Goal: Find specific page/section: Find specific page/section

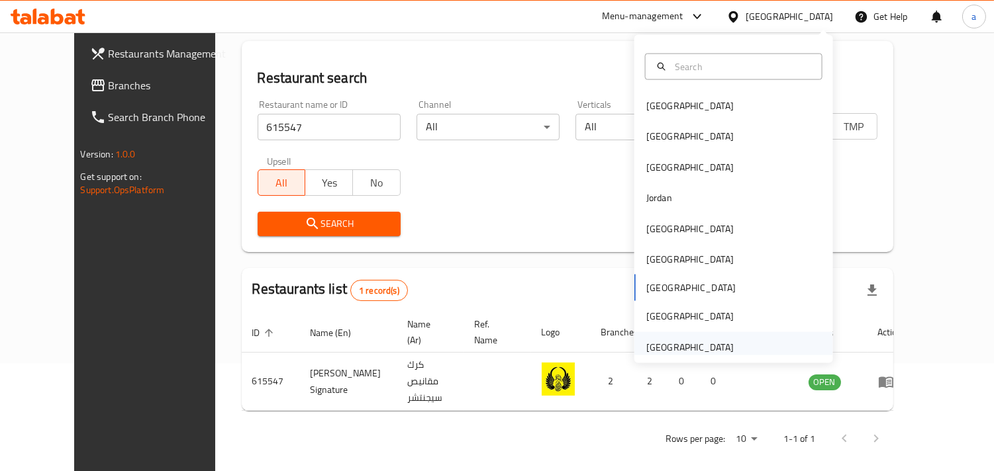
click at [689, 343] on div "[GEOGRAPHIC_DATA]" at bounding box center [689, 347] width 87 height 15
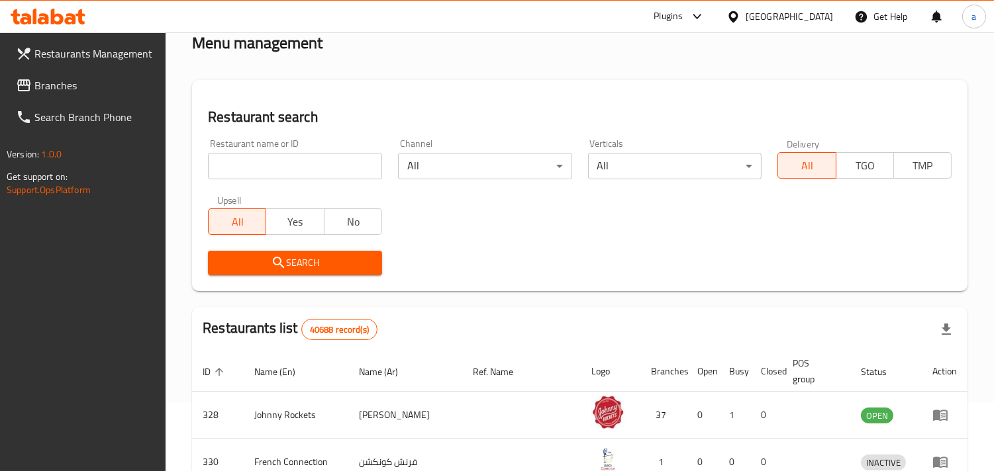
scroll to position [108, 0]
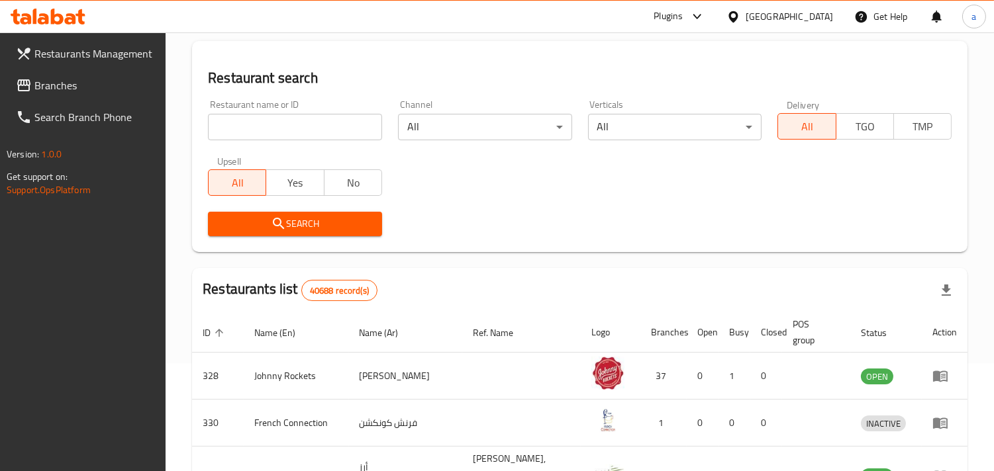
drag, startPoint x: 294, startPoint y: 116, endPoint x: 249, endPoint y: 121, distance: 45.3
click at [294, 116] on input "search" at bounding box center [295, 127] width 174 height 26
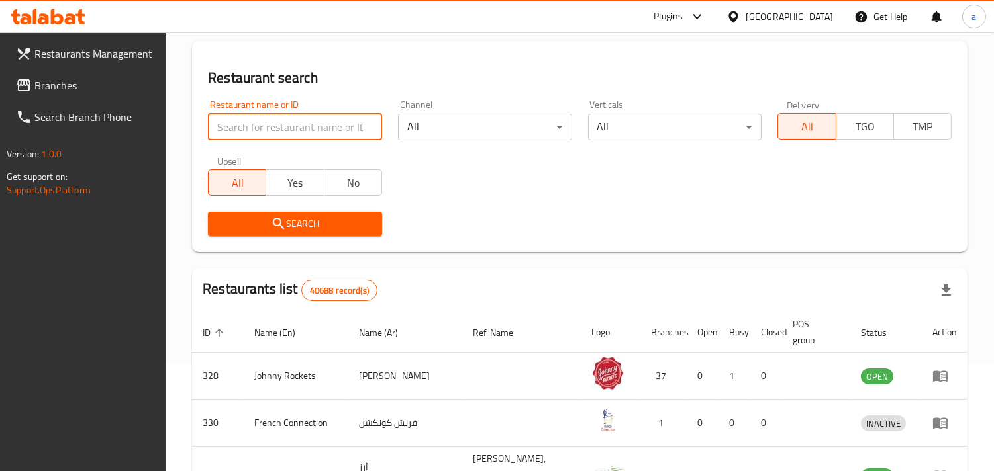
click at [88, 85] on span "Branches" at bounding box center [94, 85] width 121 height 16
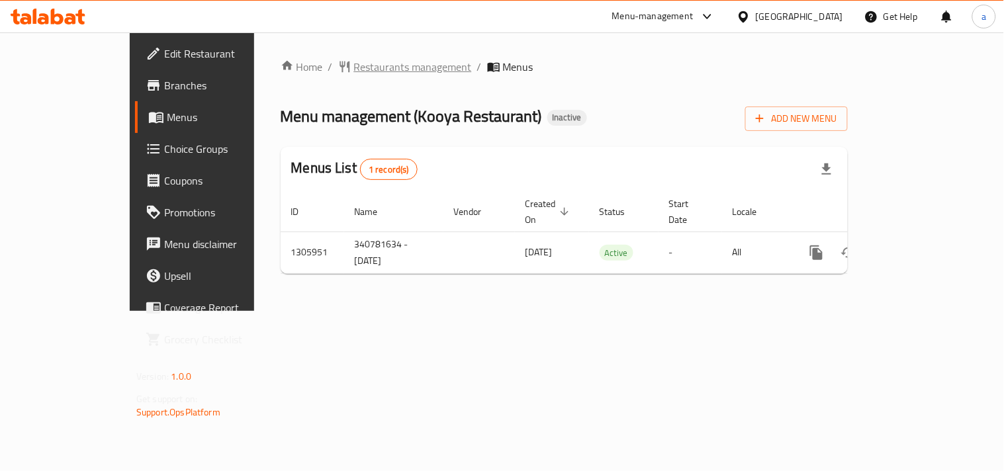
click at [354, 70] on span "Restaurants management" at bounding box center [413, 67] width 118 height 16
click at [354, 70] on span "Restaurants management" at bounding box center [413, 68] width 118 height 16
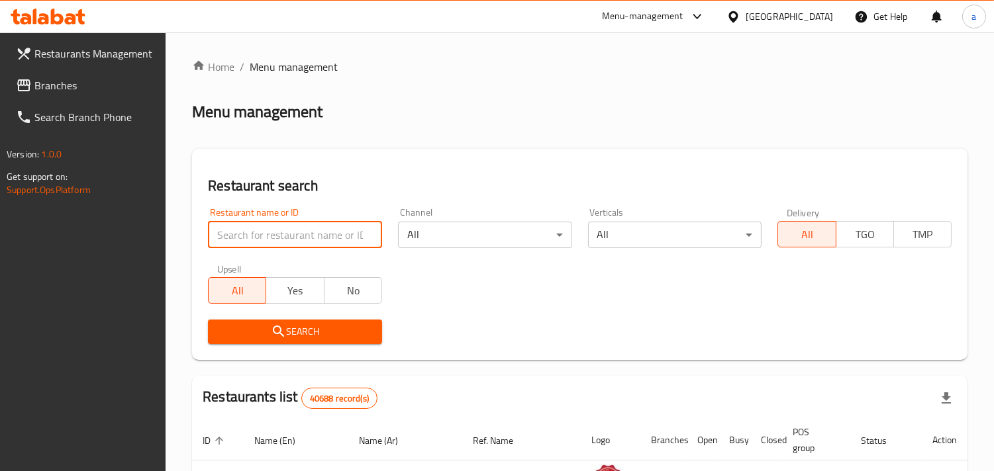
click at [297, 232] on input "search" at bounding box center [295, 235] width 174 height 26
paste input "703918"
type input "703918"
click button "Search" at bounding box center [295, 332] width 174 height 24
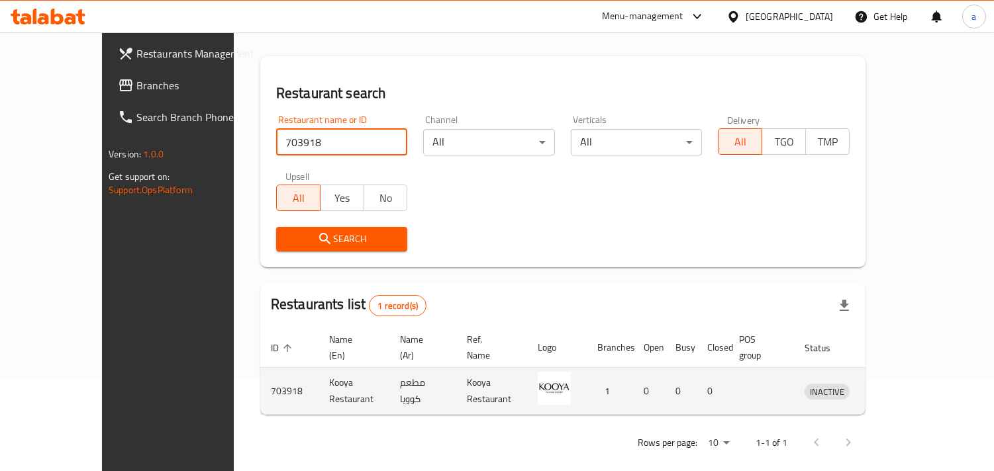
scroll to position [93, 0]
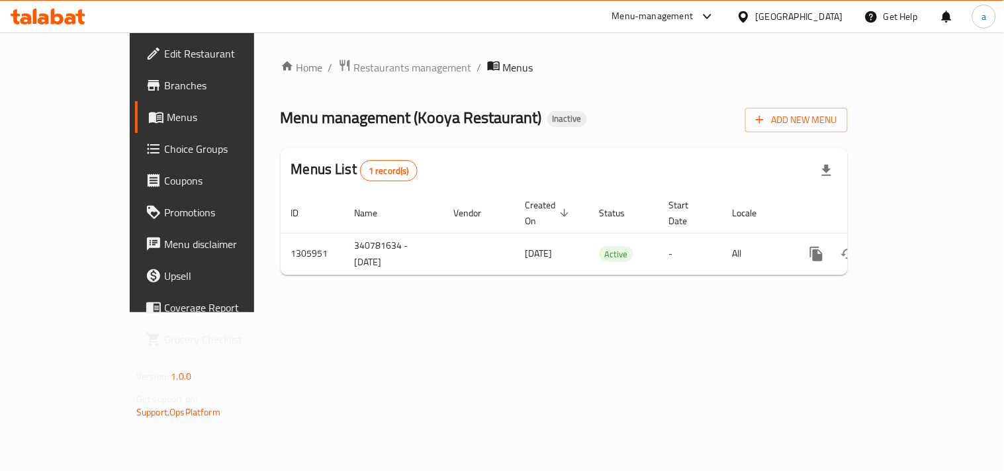
click at [389, 313] on div "Home / Restaurants management / Menus Menu management ( Kooya Restaurant ) Inac…" at bounding box center [564, 172] width 620 height 280
click at [801, 13] on div "[GEOGRAPHIC_DATA]" at bounding box center [799, 16] width 87 height 15
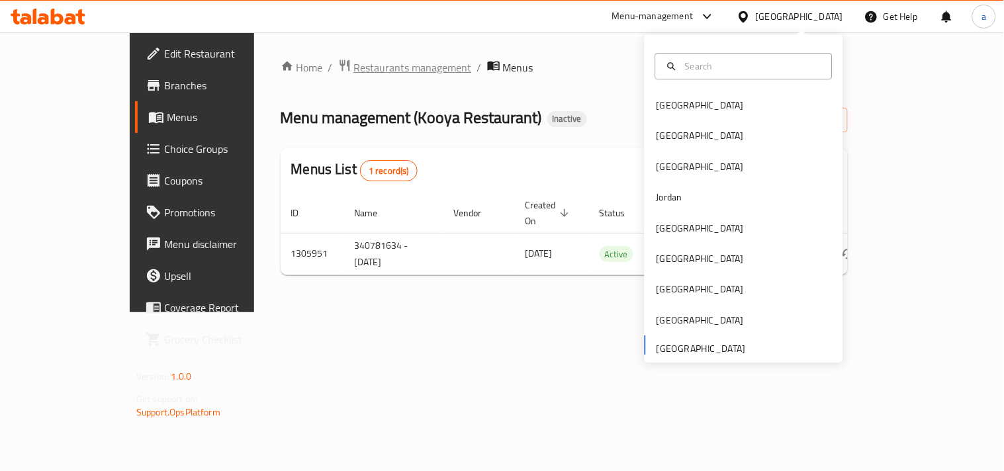
click at [354, 60] on span "Restaurants management" at bounding box center [413, 68] width 118 height 16
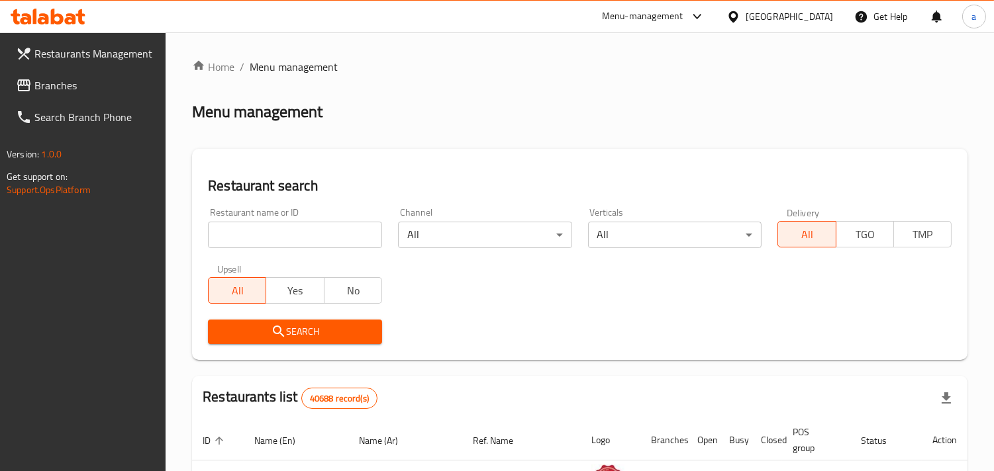
click at [75, 81] on span "Branches" at bounding box center [94, 85] width 121 height 16
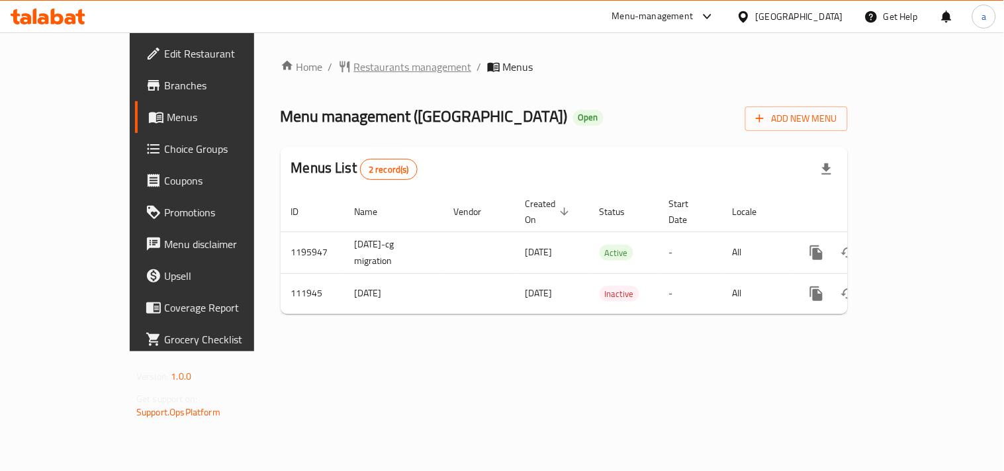
click at [354, 60] on span "Restaurants management" at bounding box center [413, 67] width 118 height 16
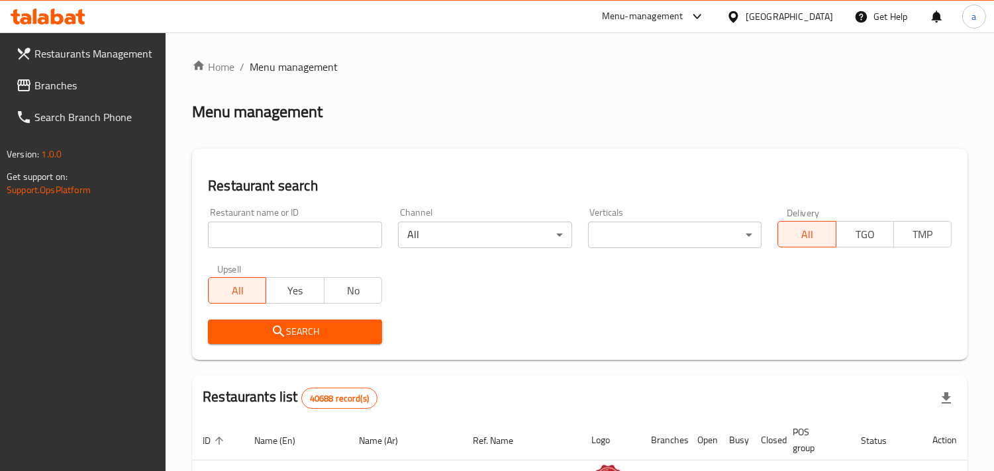
click at [268, 232] on div "Home / Menu management Menu management Restaurant search Restaurant name or ID …" at bounding box center [579, 456] width 775 height 794
click at [268, 232] on input "search" at bounding box center [295, 235] width 174 height 26
paste input "604742"
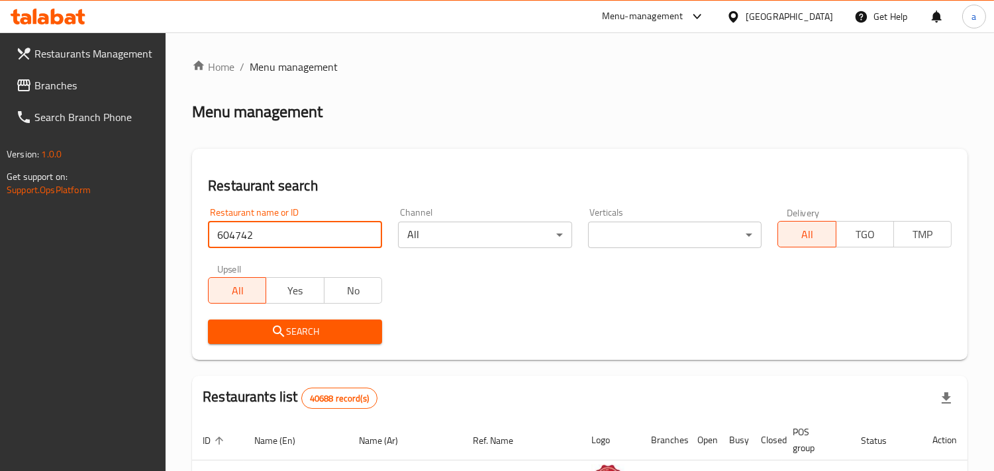
type input "604742"
click button "Search" at bounding box center [295, 332] width 174 height 24
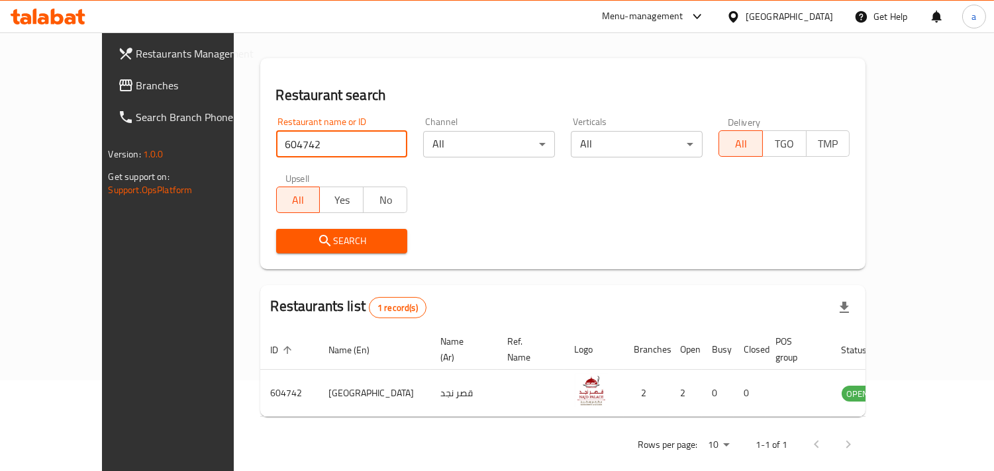
scroll to position [93, 0]
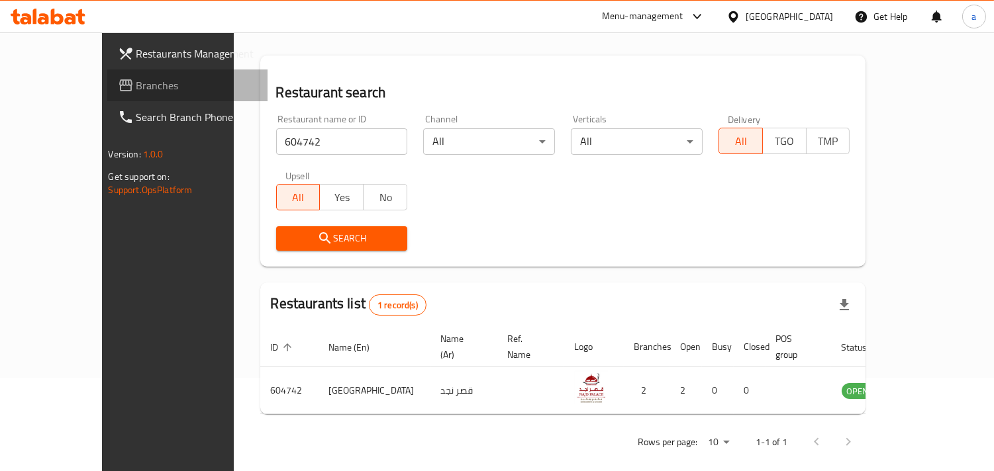
click at [107, 74] on link "Branches" at bounding box center [187, 86] width 161 height 32
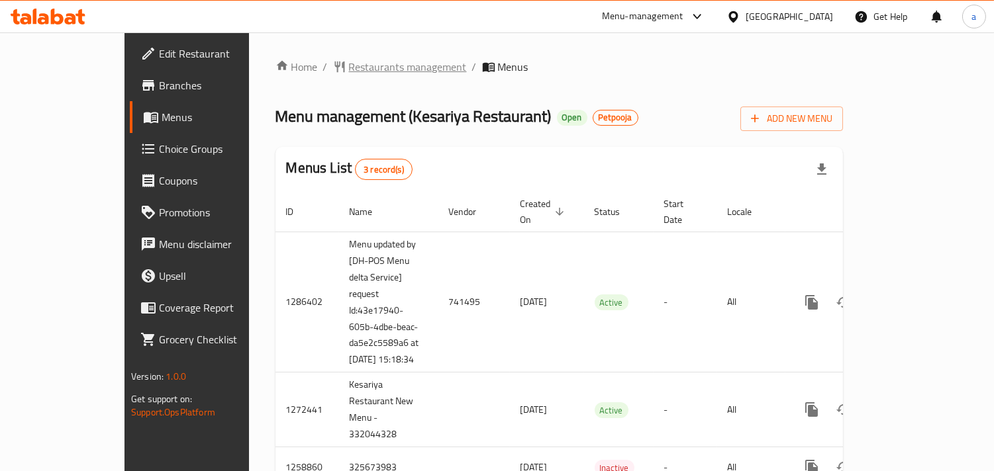
click at [349, 60] on span "Restaurants management" at bounding box center [408, 67] width 118 height 16
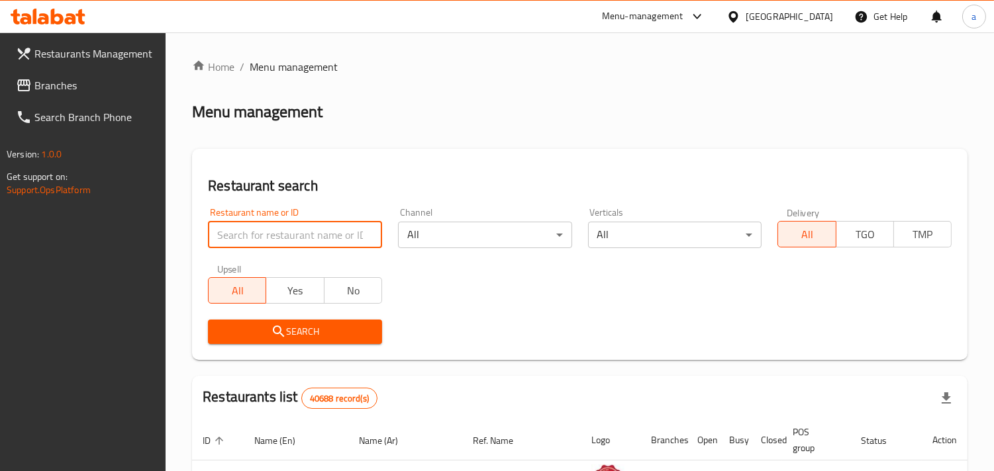
click at [271, 239] on input "search" at bounding box center [295, 235] width 174 height 26
paste input "684202"
click button "Search" at bounding box center [295, 332] width 174 height 24
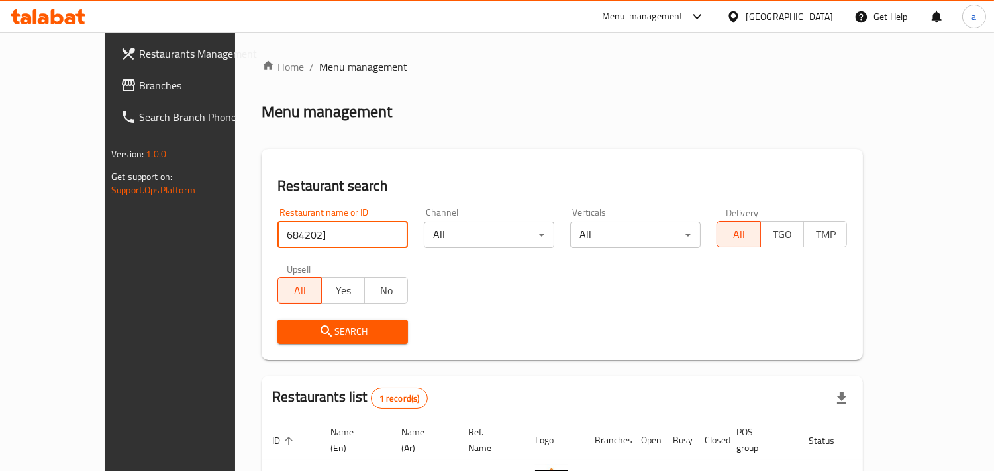
type input "684202"
click button "Search" at bounding box center [342, 332] width 130 height 24
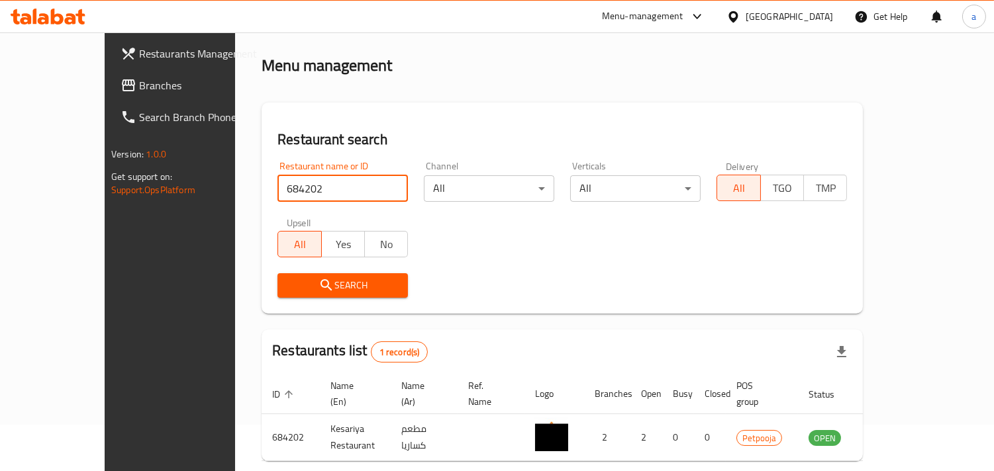
scroll to position [93, 0]
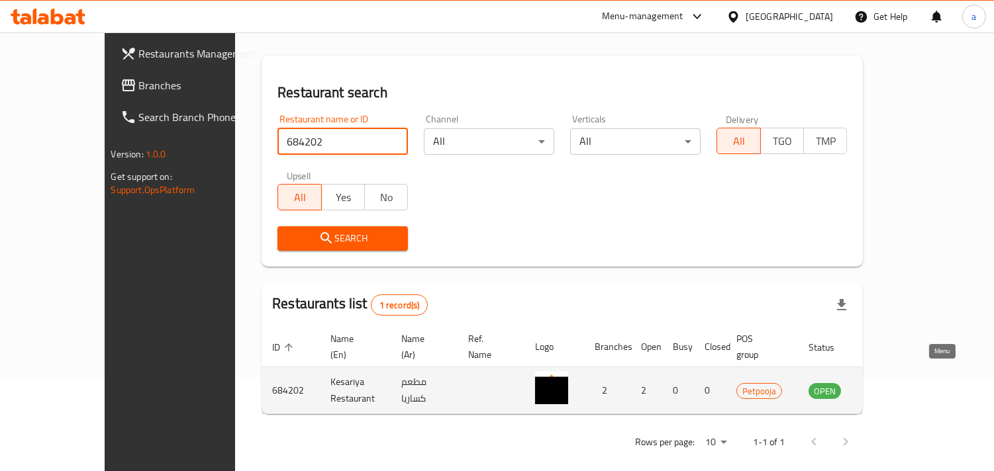
click at [893, 386] on icon "enhanced table" at bounding box center [886, 391] width 15 height 11
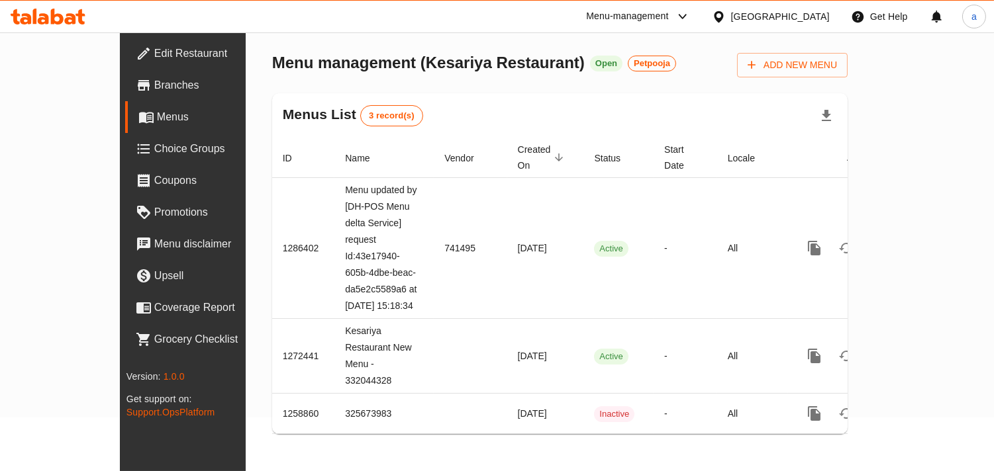
scroll to position [54, 0]
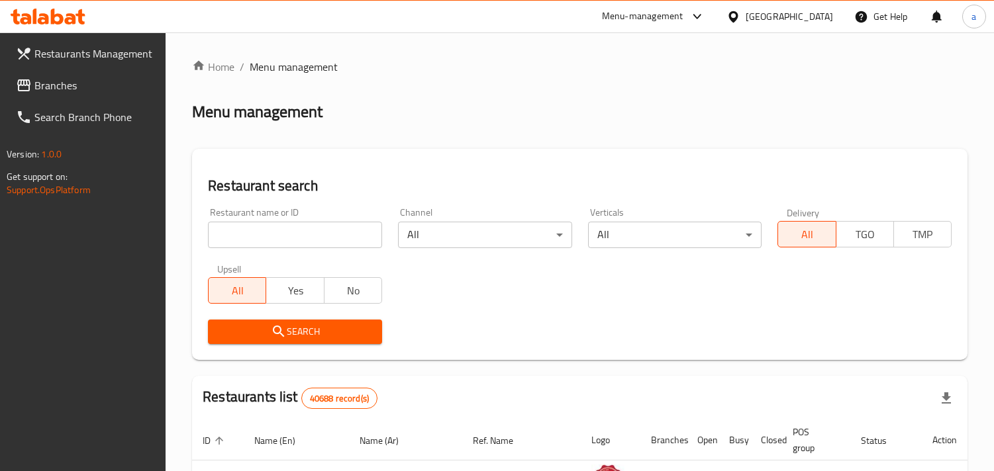
scroll to position [93, 0]
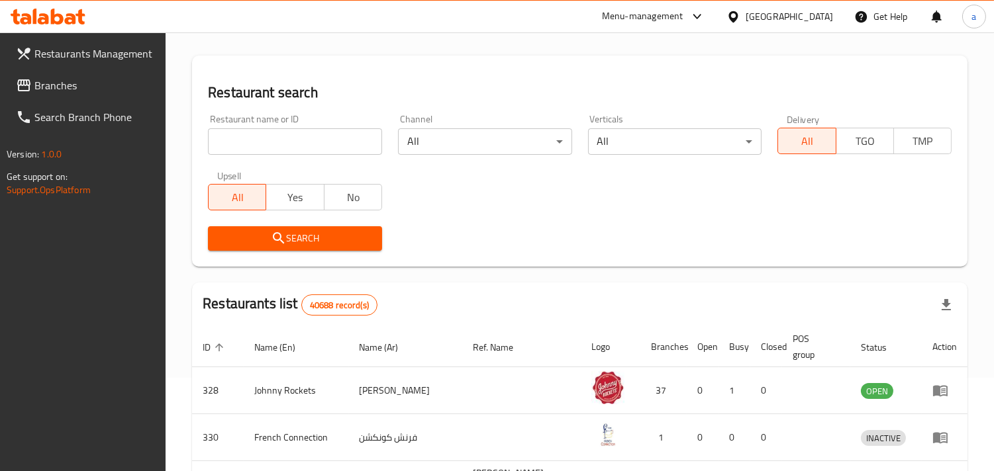
click at [300, 149] on input "search" at bounding box center [295, 141] width 174 height 26
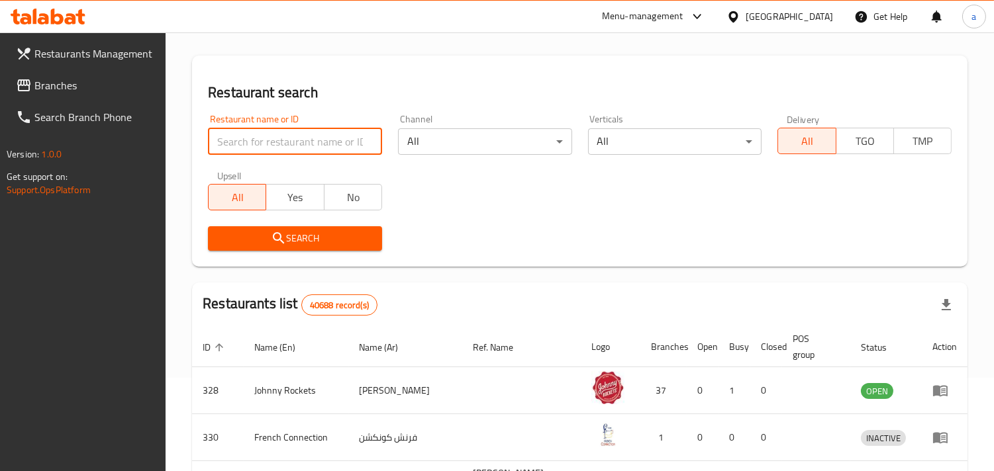
paste input "684202"
type input "684202"
click button "Search" at bounding box center [295, 238] width 174 height 24
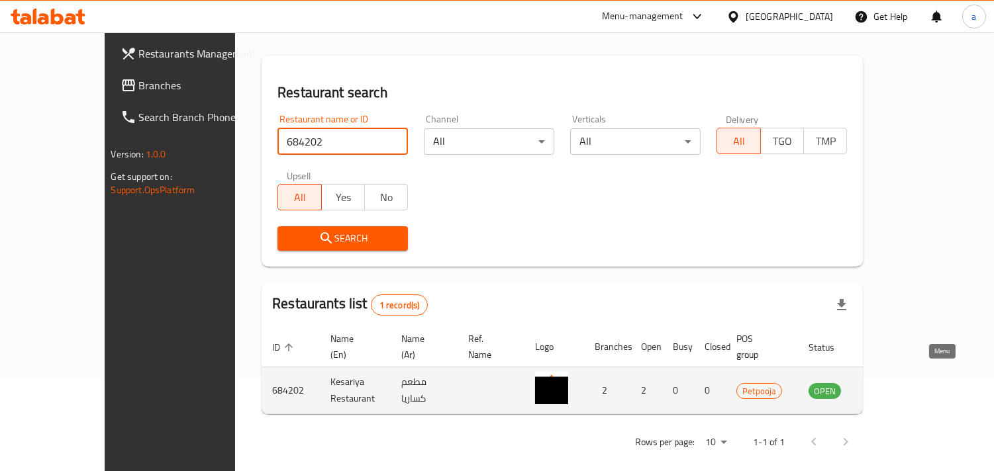
click at [894, 383] on icon "enhanced table" at bounding box center [886, 391] width 16 height 16
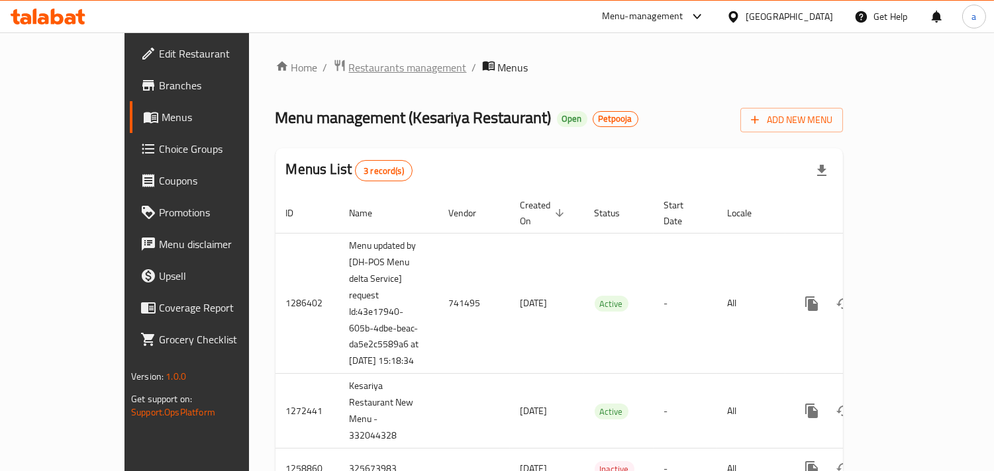
click at [349, 62] on span "Restaurants management" at bounding box center [408, 68] width 118 height 16
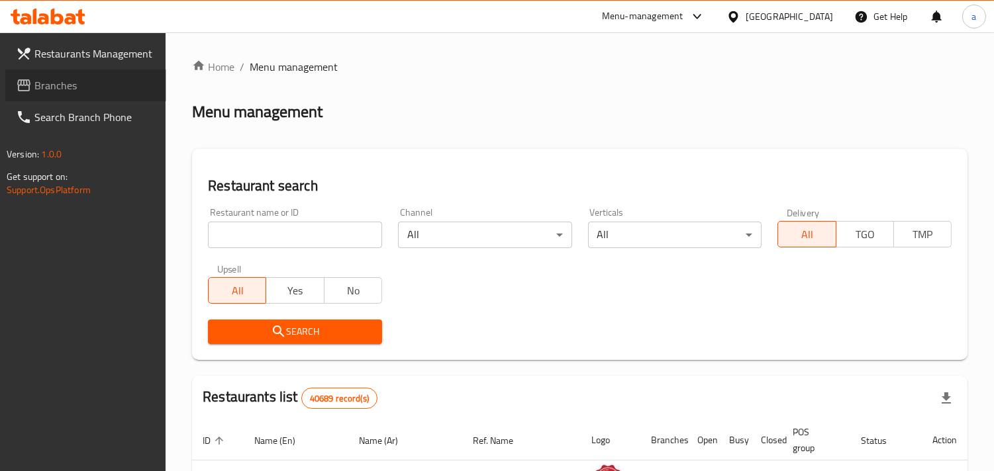
click at [60, 90] on span "Branches" at bounding box center [94, 85] width 121 height 16
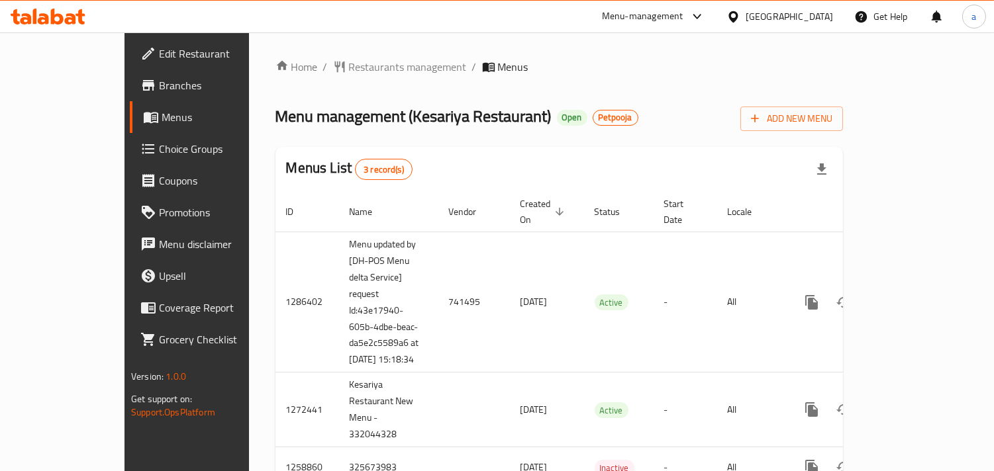
click at [349, 62] on span "Restaurants management" at bounding box center [408, 67] width 118 height 16
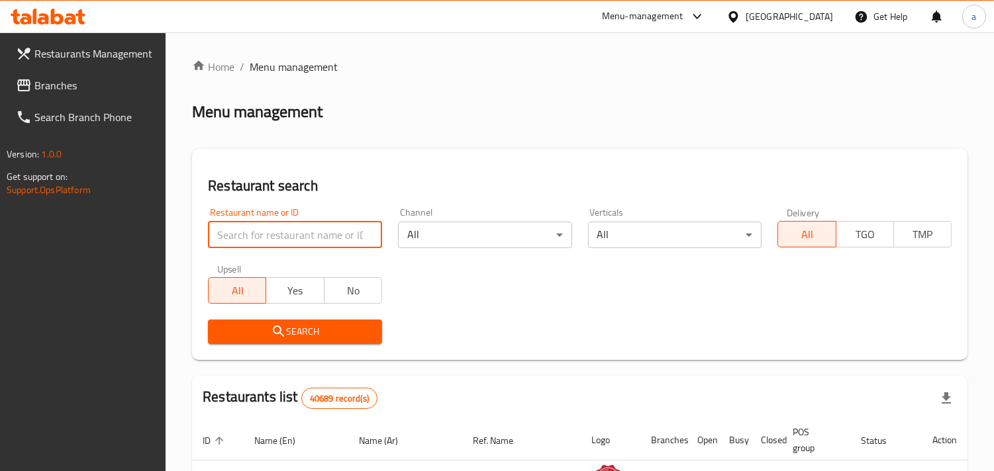
click at [296, 232] on input "search" at bounding box center [295, 235] width 174 height 26
paste input "684202"
type input "684202"
click button "Search" at bounding box center [295, 332] width 174 height 24
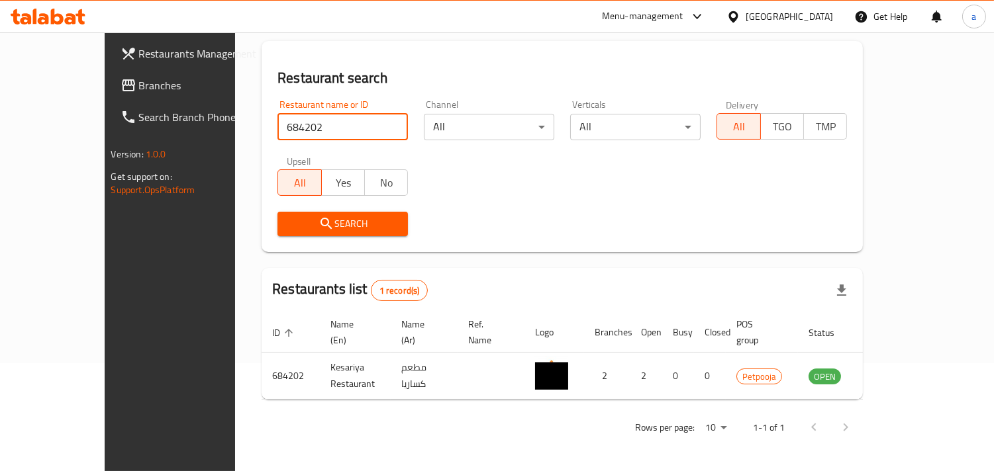
scroll to position [93, 0]
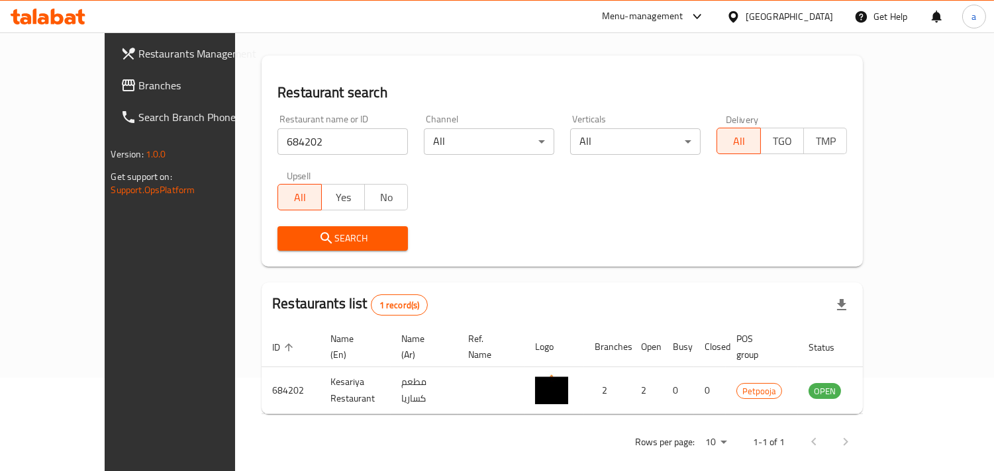
click at [733, 137] on body "​ Menu-management [GEOGRAPHIC_DATA] Get Help a Restaurants Management Branches …" at bounding box center [497, 158] width 994 height 439
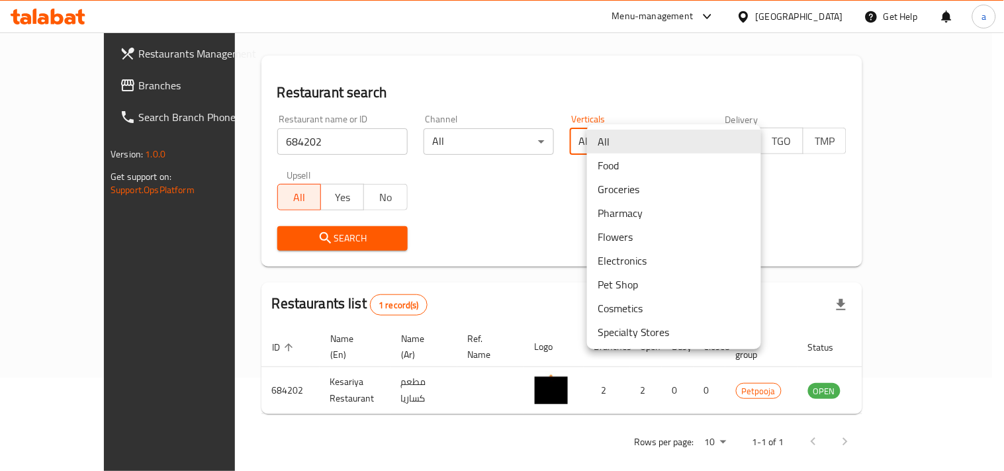
click at [507, 195] on div at bounding box center [502, 235] width 1004 height 471
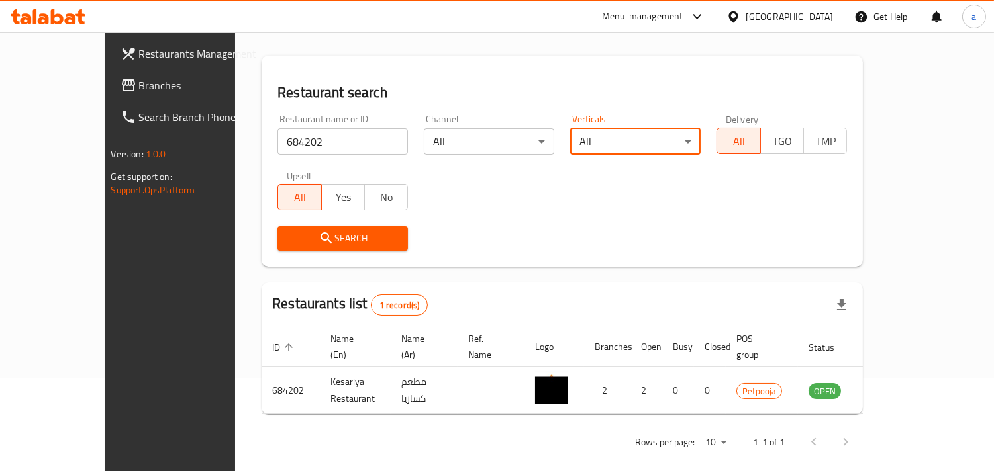
click at [498, 143] on body "​ Menu-management [GEOGRAPHIC_DATA] Get Help a Restaurants Management Branches …" at bounding box center [497, 158] width 994 height 439
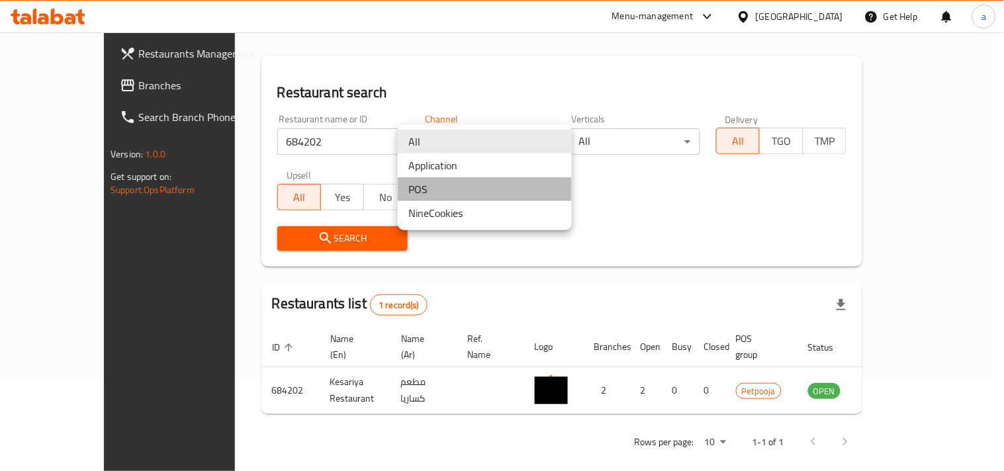
click at [488, 193] on li "POS" at bounding box center [485, 189] width 174 height 24
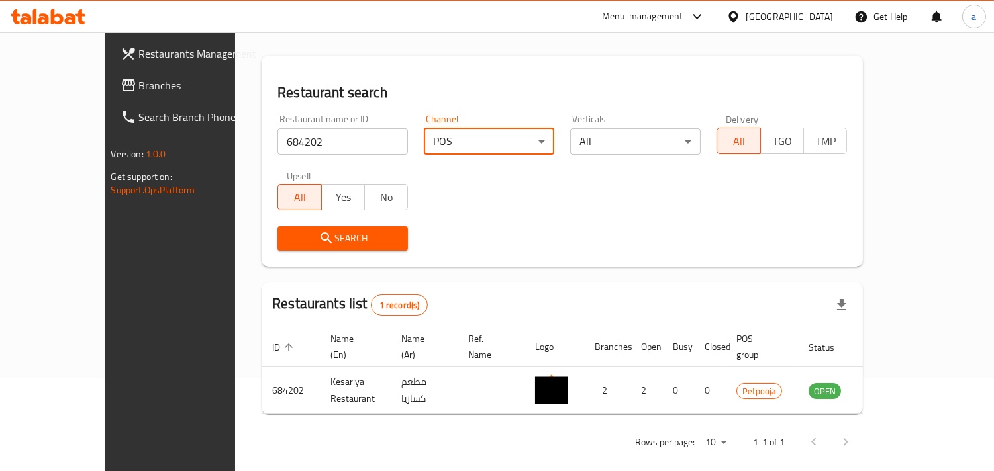
click at [283, 141] on input "684202" at bounding box center [342, 141] width 130 height 26
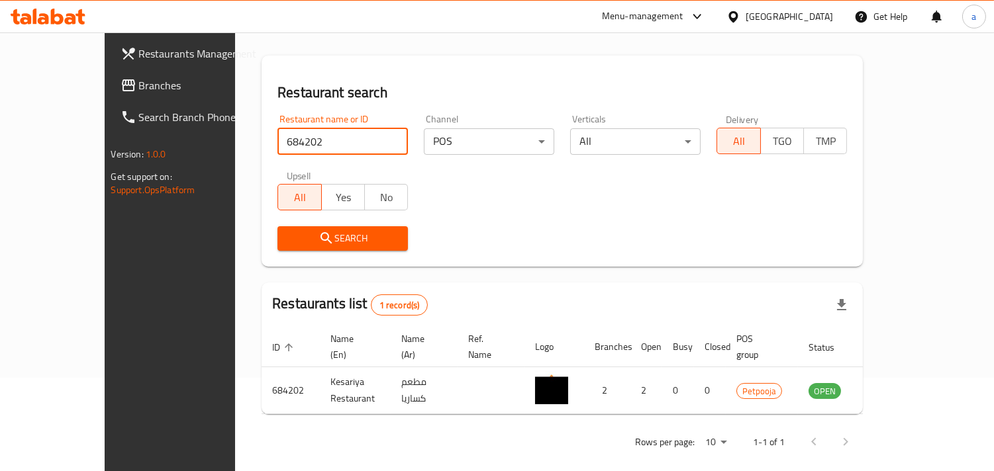
click at [283, 141] on input "684202" at bounding box center [342, 141] width 130 height 26
click at [344, 248] on button "Search" at bounding box center [342, 238] width 130 height 24
click at [344, 248] on div at bounding box center [497, 235] width 994 height 471
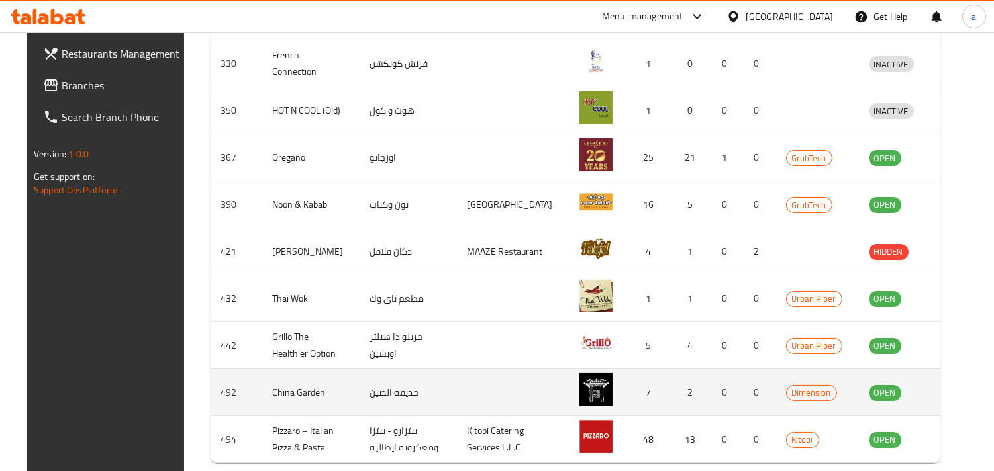
scroll to position [534, 0]
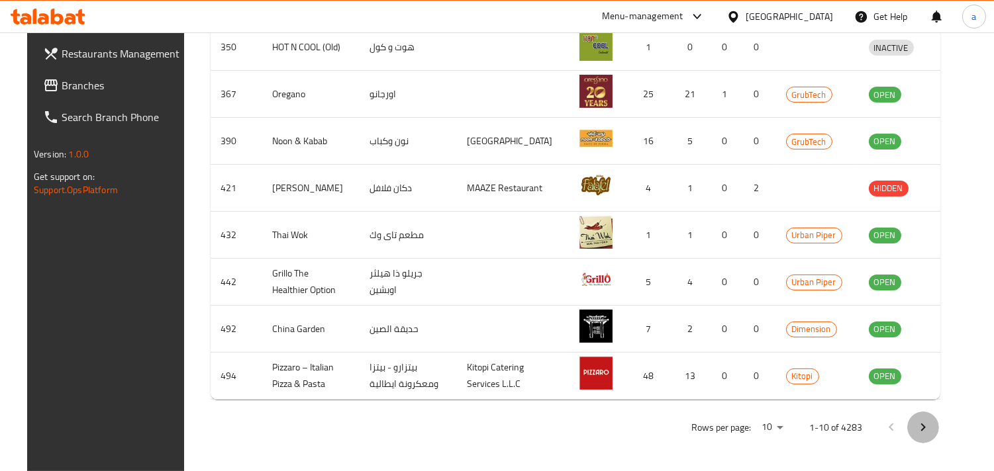
click at [931, 430] on icon "Next page" at bounding box center [923, 428] width 16 height 16
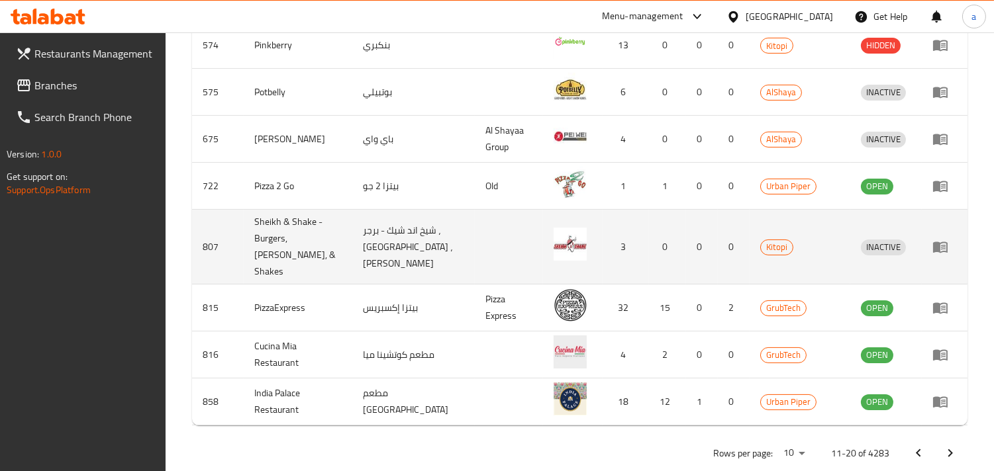
scroll to position [555, 0]
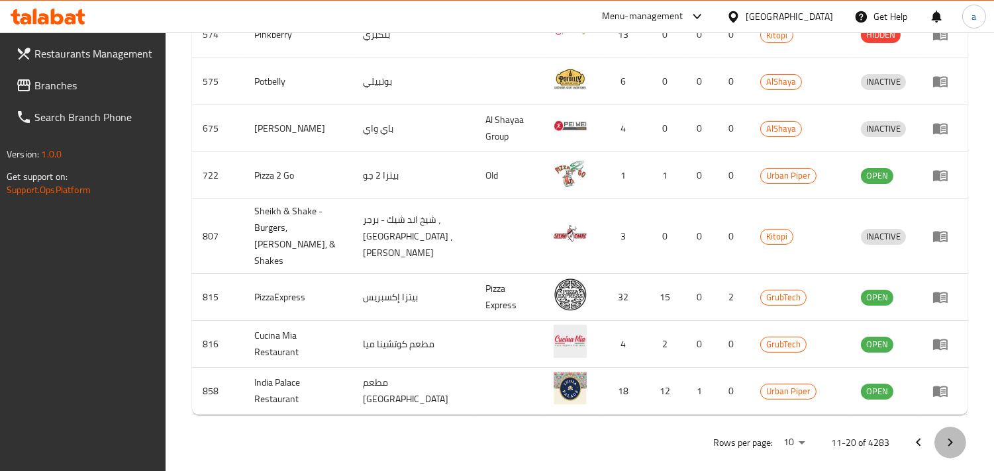
click at [944, 435] on icon "Next page" at bounding box center [950, 443] width 16 height 16
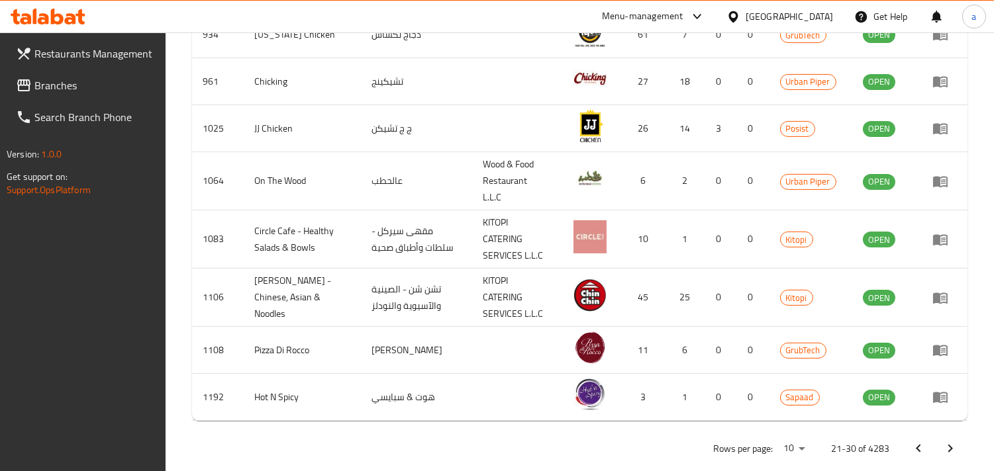
click at [959, 433] on button "Next page" at bounding box center [950, 449] width 32 height 32
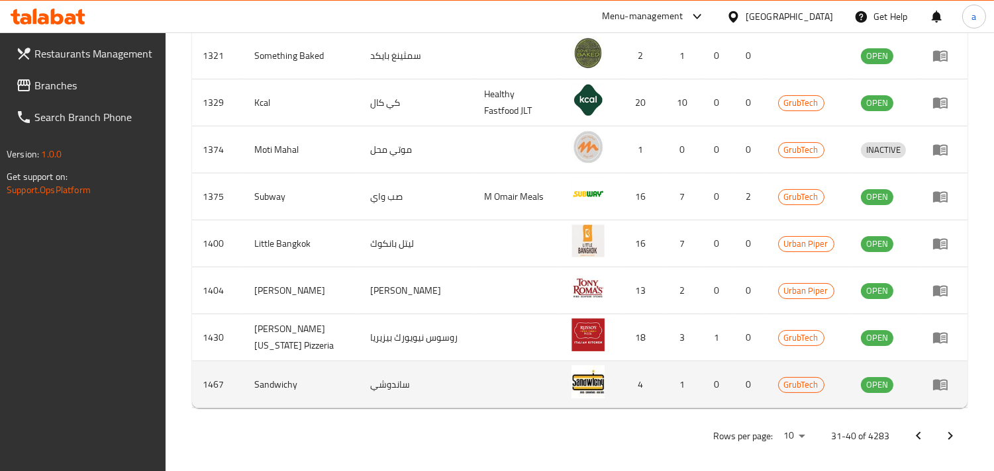
scroll to position [166, 0]
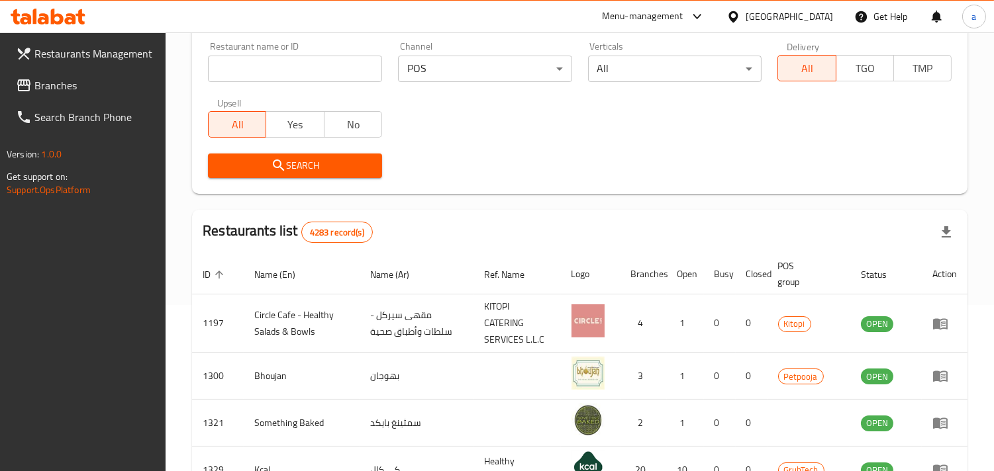
click at [618, 206] on div "Home / Menu management Menu management Restaurant search Restaurant name or ID …" at bounding box center [579, 357] width 775 height 928
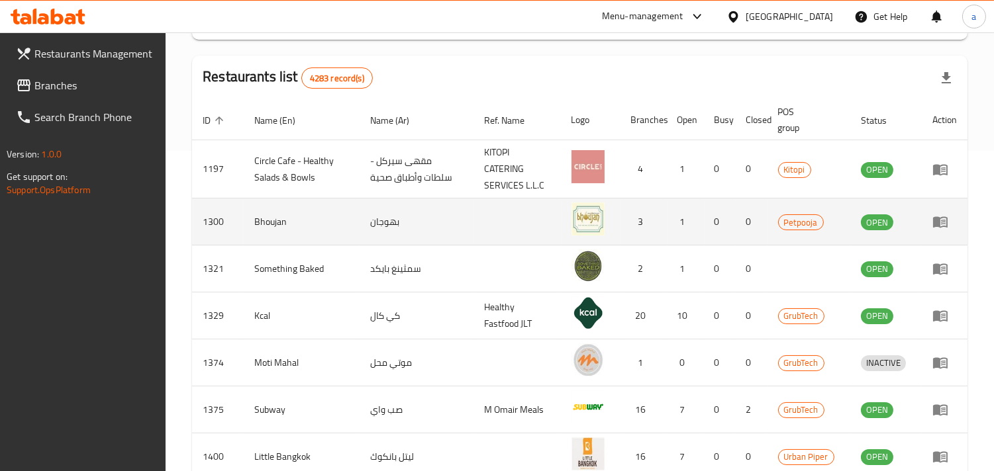
scroll to position [534, 0]
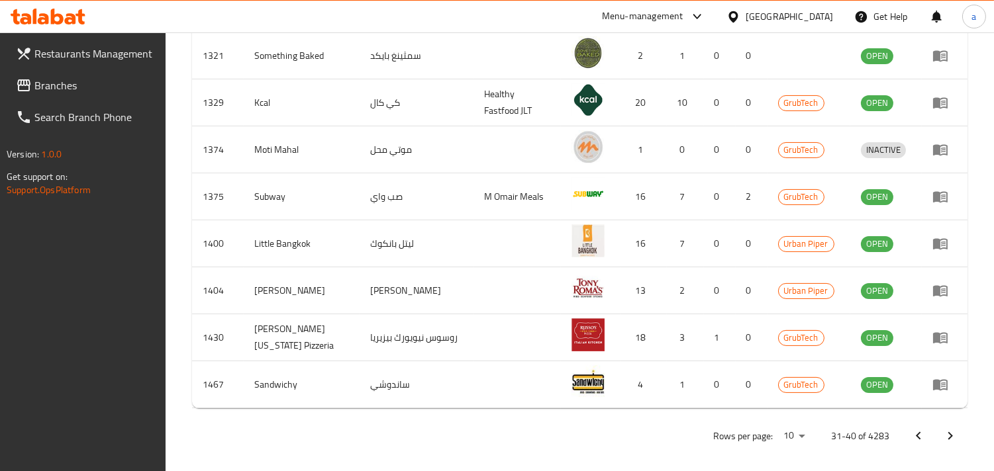
click at [950, 428] on icon "Next page" at bounding box center [950, 436] width 16 height 16
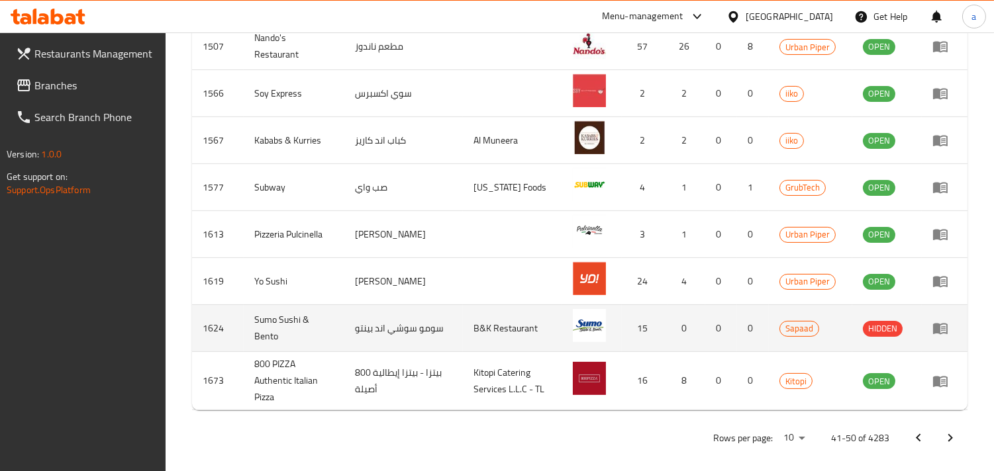
scroll to position [545, 0]
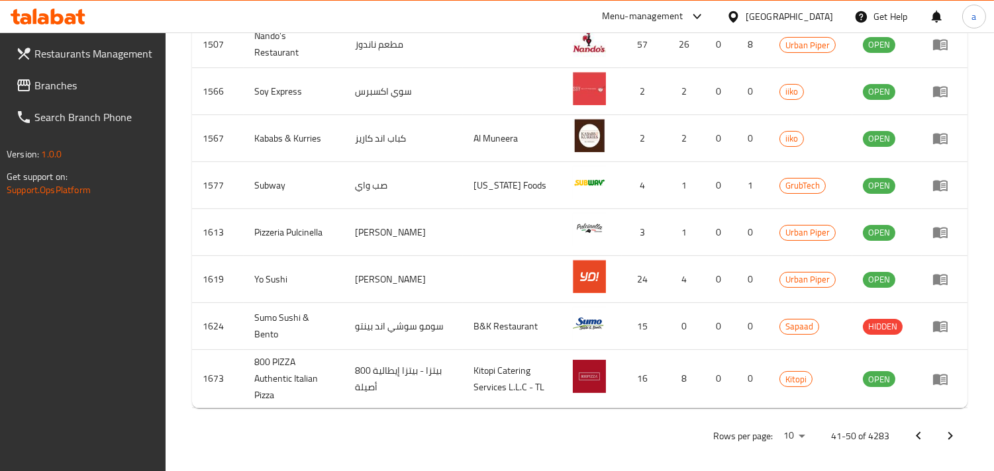
click at [950, 428] on icon "Next page" at bounding box center [950, 436] width 16 height 16
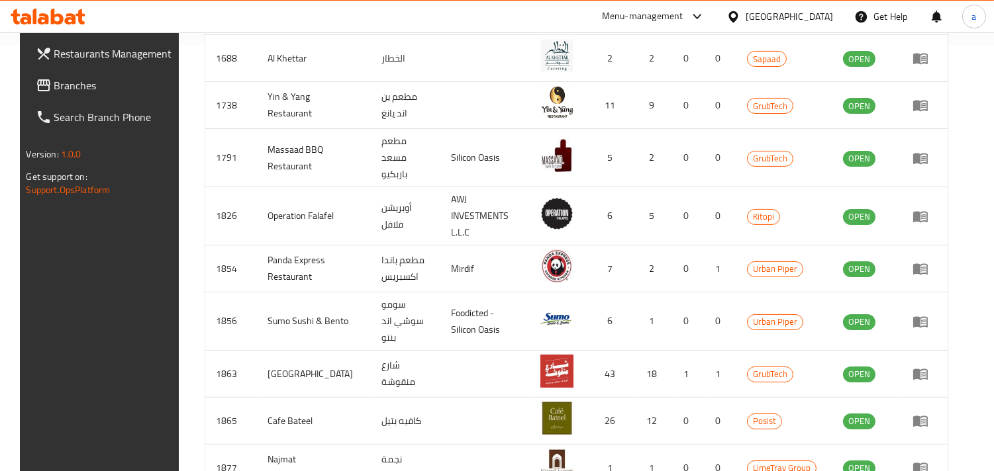
scroll to position [518, 0]
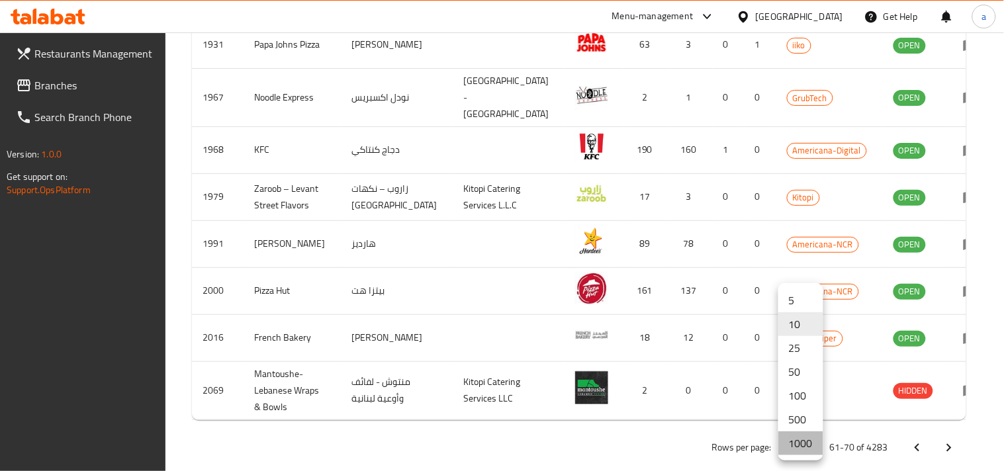
click at [808, 440] on li "1000" at bounding box center [801, 444] width 45 height 24
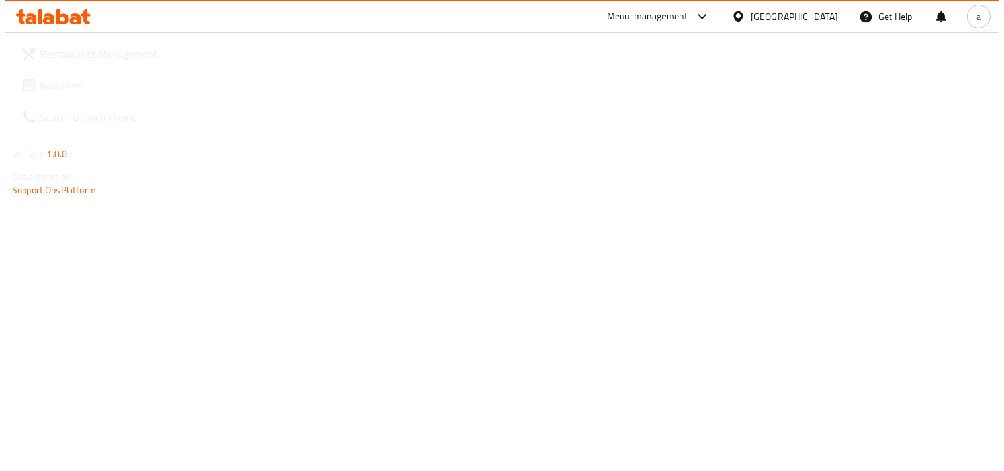
scroll to position [41947, 0]
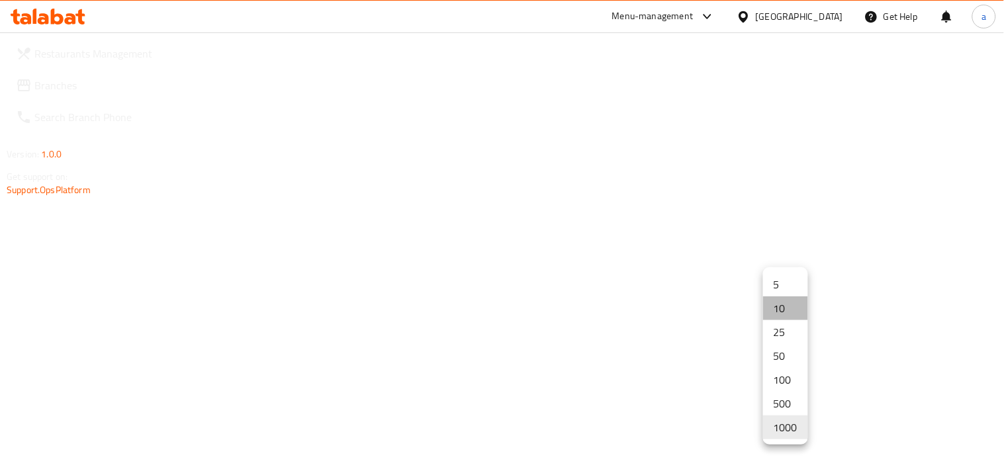
click at [785, 312] on li "10" at bounding box center [785, 309] width 45 height 24
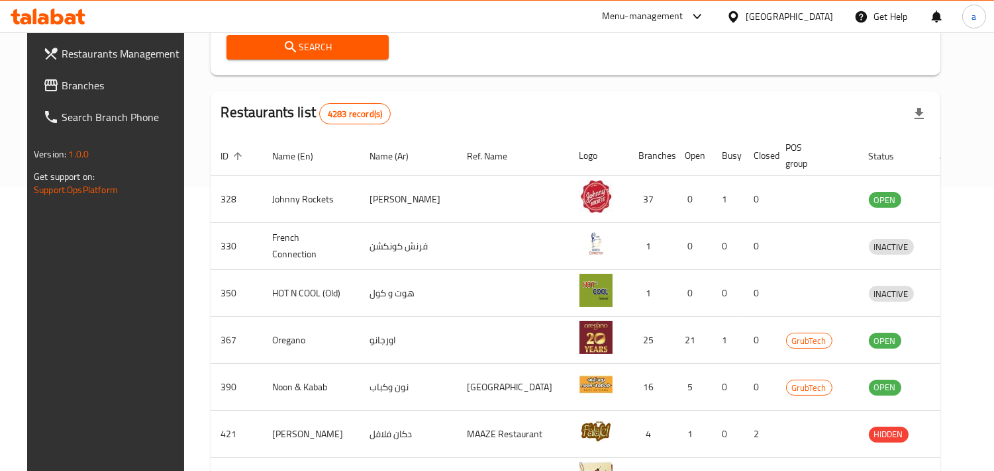
scroll to position [0, 0]
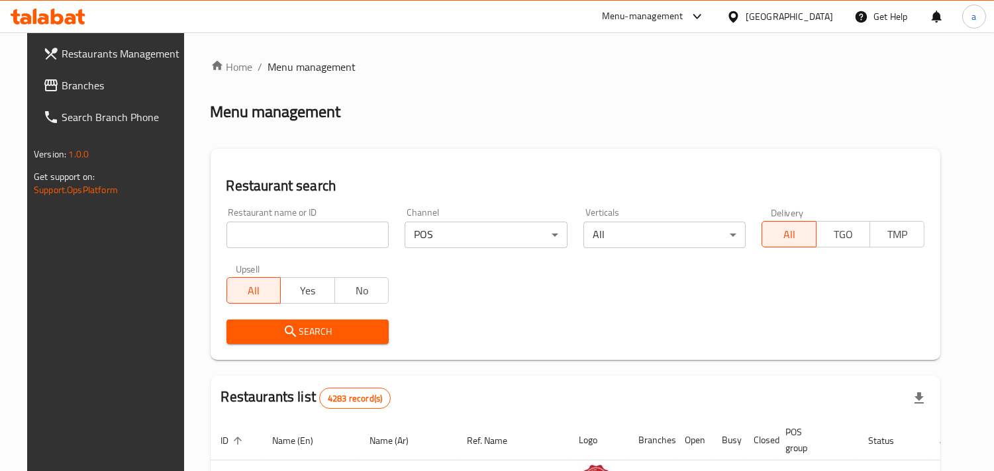
click at [775, 301] on div "Restaurant name or ID Restaurant name or ID Channel POS ​ Verticals All ​ Deliv…" at bounding box center [576, 276] width 714 height 152
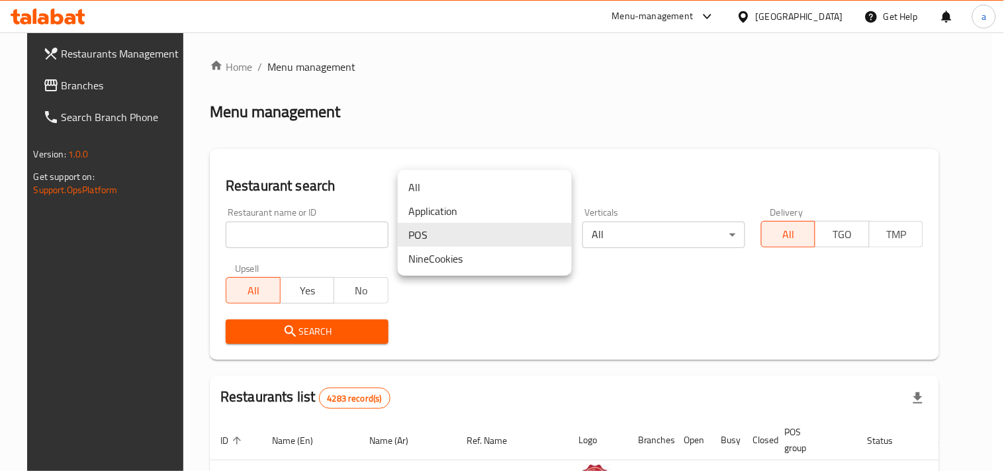
click at [542, 245] on body "​ Menu-management United Arab Emirates Get Help a Restaurants Management Branch…" at bounding box center [502, 251] width 1004 height 439
click at [433, 177] on li "All" at bounding box center [485, 187] width 174 height 24
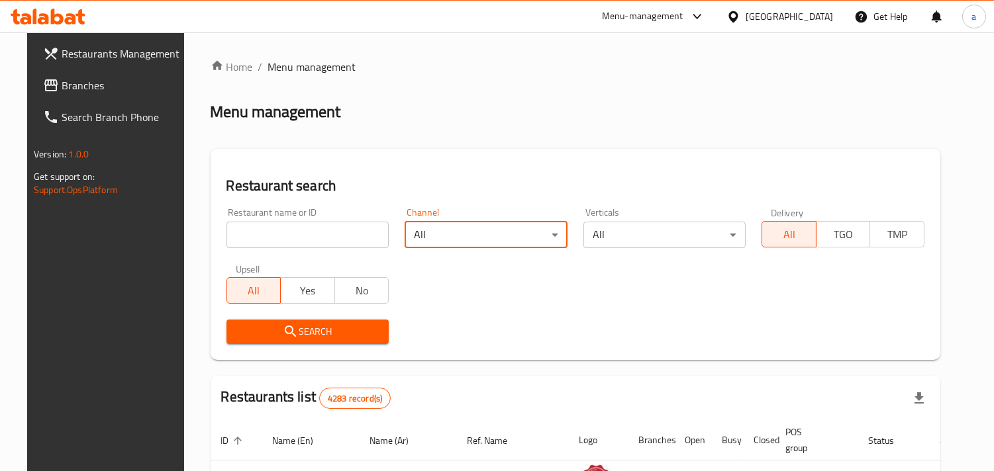
click at [525, 316] on div "Search" at bounding box center [576, 332] width 714 height 40
click at [573, 101] on div "Menu management" at bounding box center [576, 111] width 730 height 21
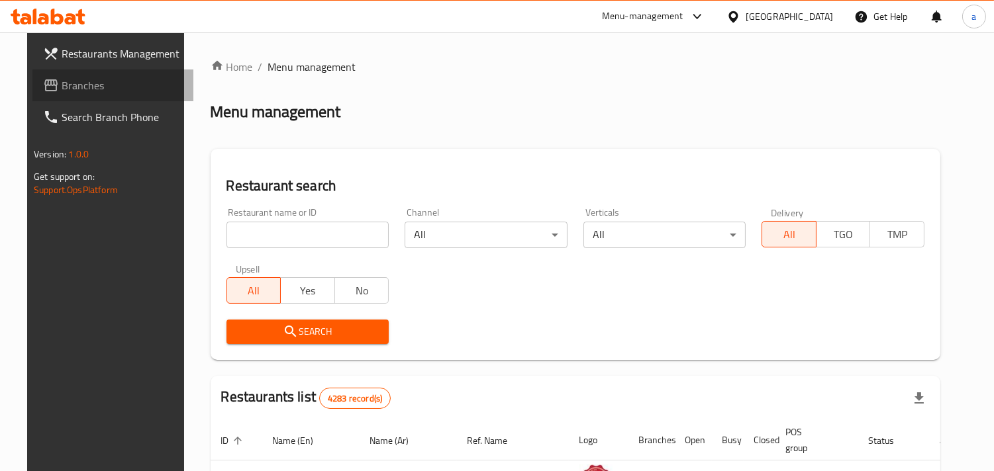
click at [124, 75] on link "Branches" at bounding box center [112, 86] width 161 height 32
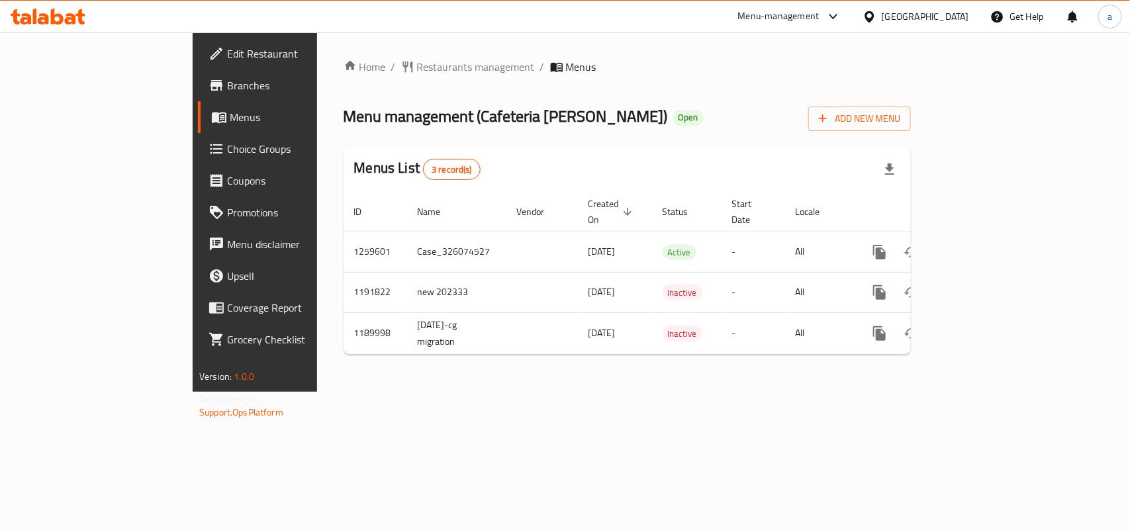
click at [344, 77] on div "Home / Restaurants management / Menus Menu management ( Cafeteria [PERSON_NAME]…" at bounding box center [627, 212] width 567 height 307
click at [417, 63] on span "Restaurants management" at bounding box center [476, 67] width 118 height 16
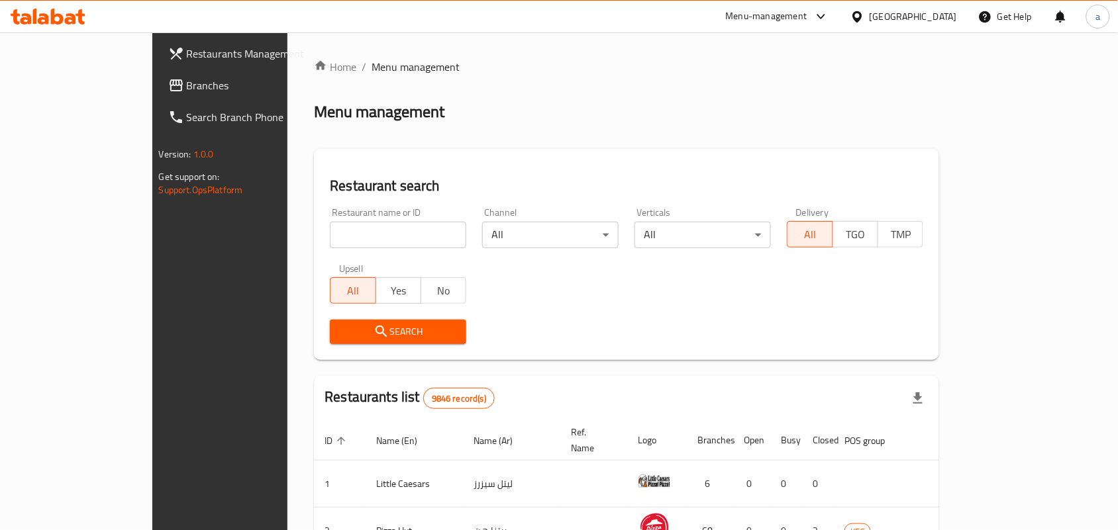
click at [330, 227] on input "search" at bounding box center [398, 235] width 136 height 26
paste input "5720"
type input "5720"
click button "Search" at bounding box center [398, 332] width 136 height 24
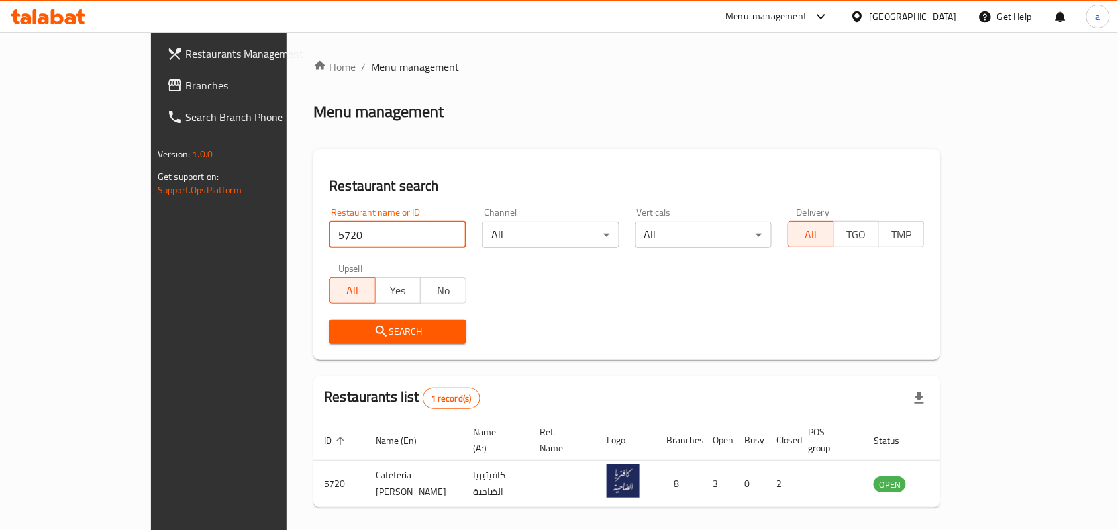
click at [869, 10] on div at bounding box center [859, 16] width 19 height 15
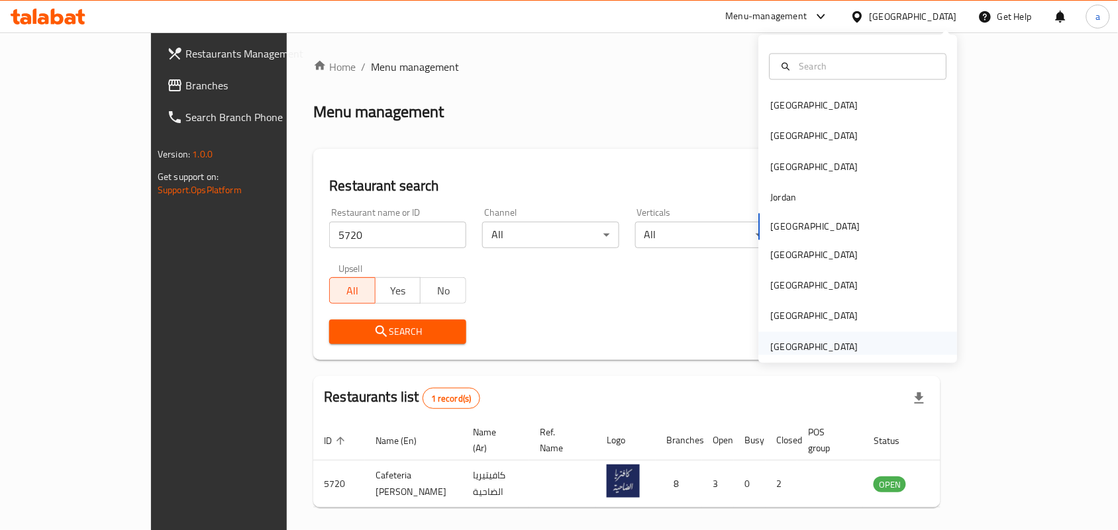
click at [789, 341] on div "[GEOGRAPHIC_DATA]" at bounding box center [814, 347] width 87 height 15
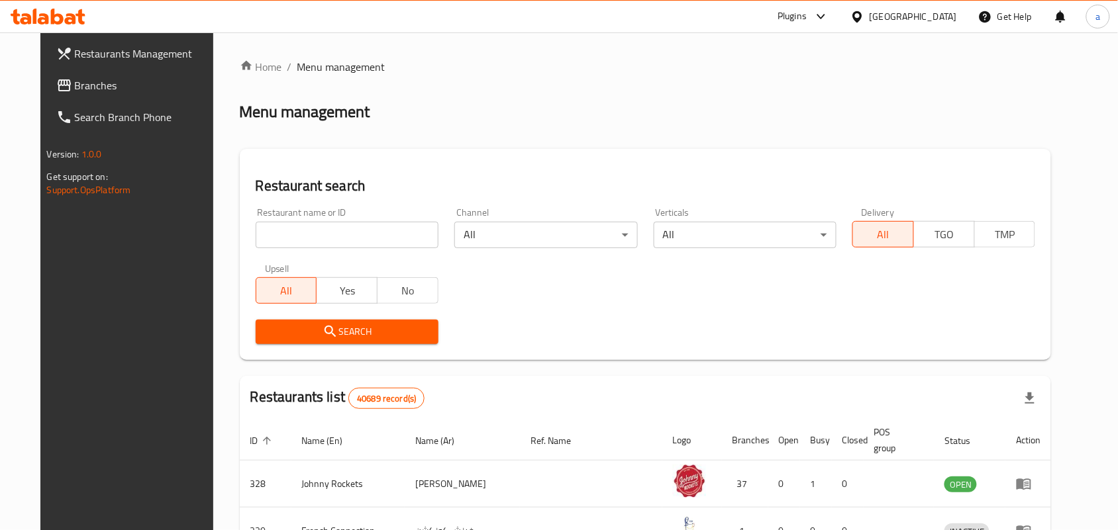
click at [101, 89] on span "Branches" at bounding box center [146, 85] width 142 height 16
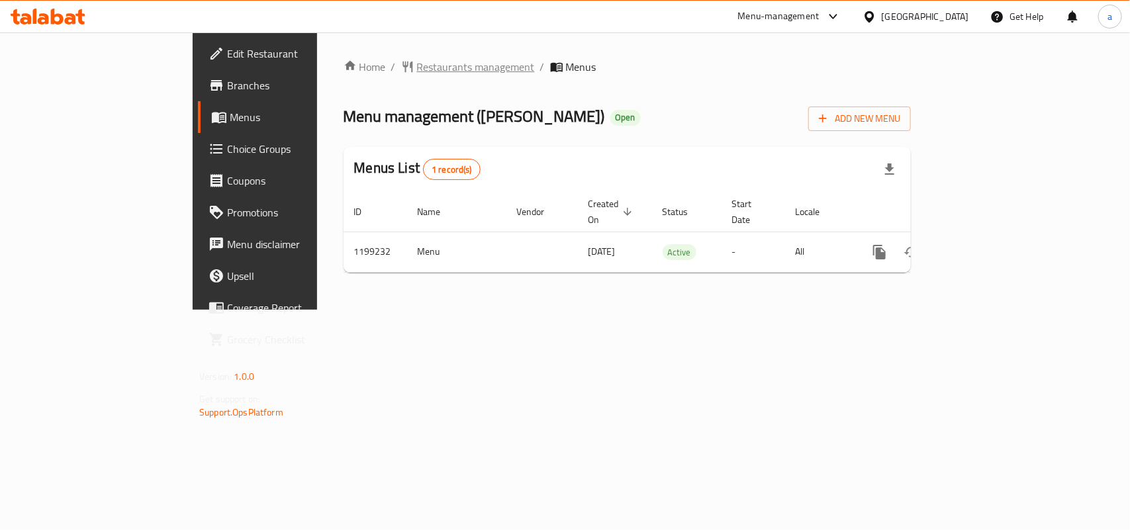
click at [417, 73] on span "Restaurants management" at bounding box center [476, 67] width 118 height 16
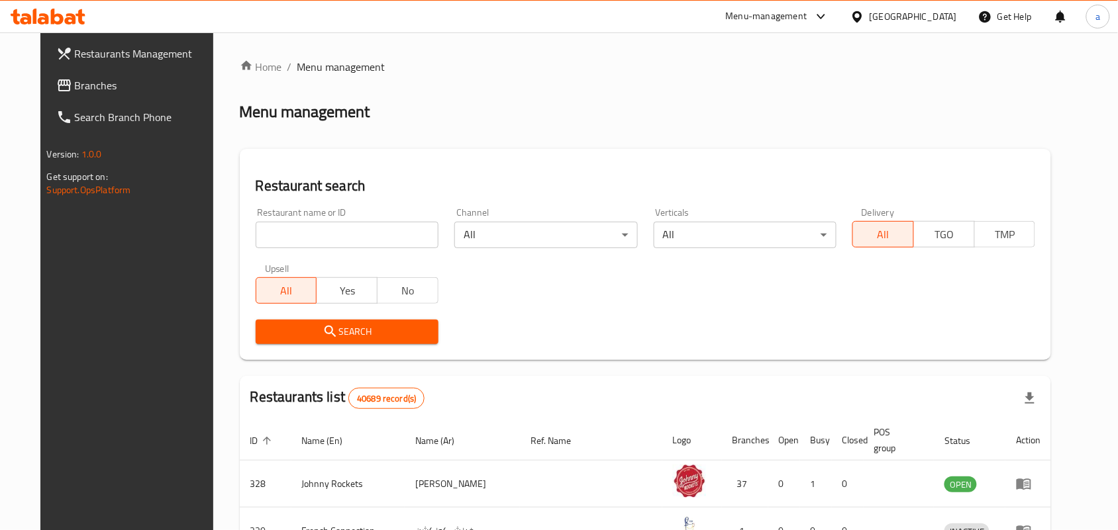
click at [275, 236] on input "search" at bounding box center [347, 235] width 183 height 26
paste input "668342"
type input "668342"
click button "Search" at bounding box center [347, 332] width 183 height 24
